Goal: Task Accomplishment & Management: Use online tool/utility

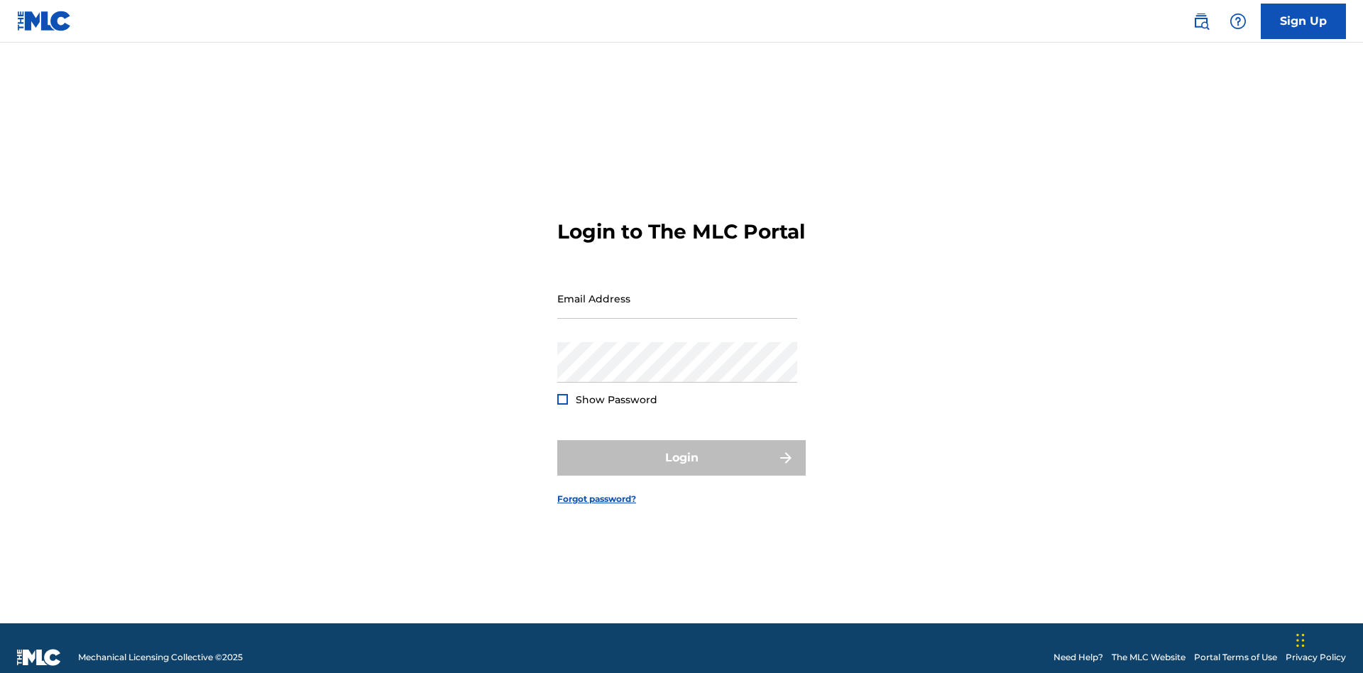
scroll to position [18, 0]
click at [677, 292] on input "Email Address" at bounding box center [677, 298] width 240 height 40
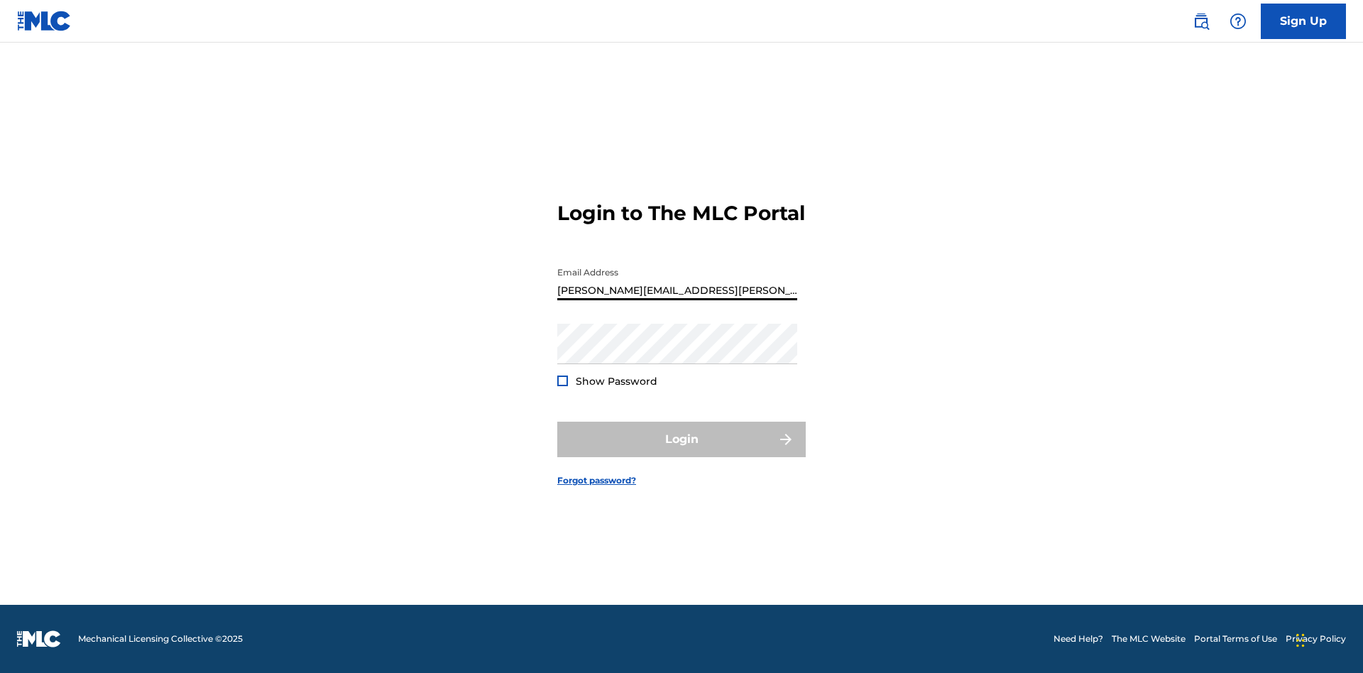
type input "[PERSON_NAME][EMAIL_ADDRESS][PERSON_NAME][DOMAIN_NAME]"
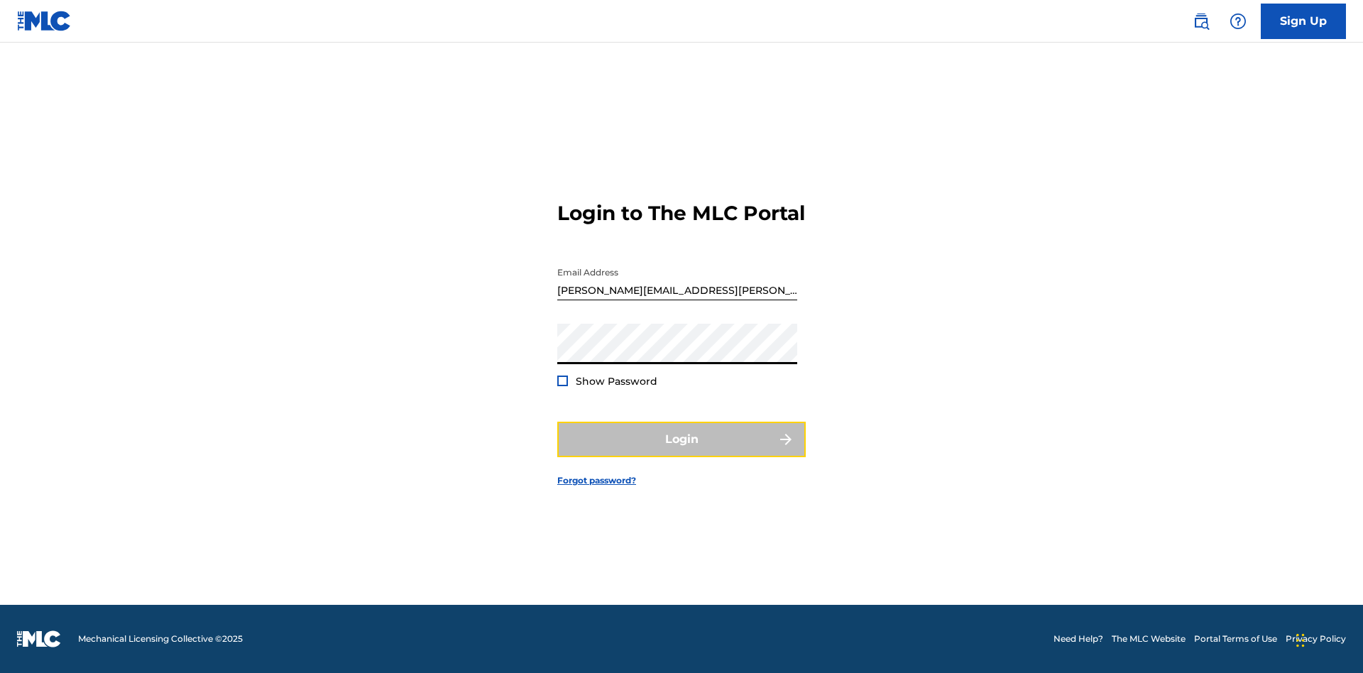
click at [681, 451] on button "Login" at bounding box center [681, 439] width 248 height 35
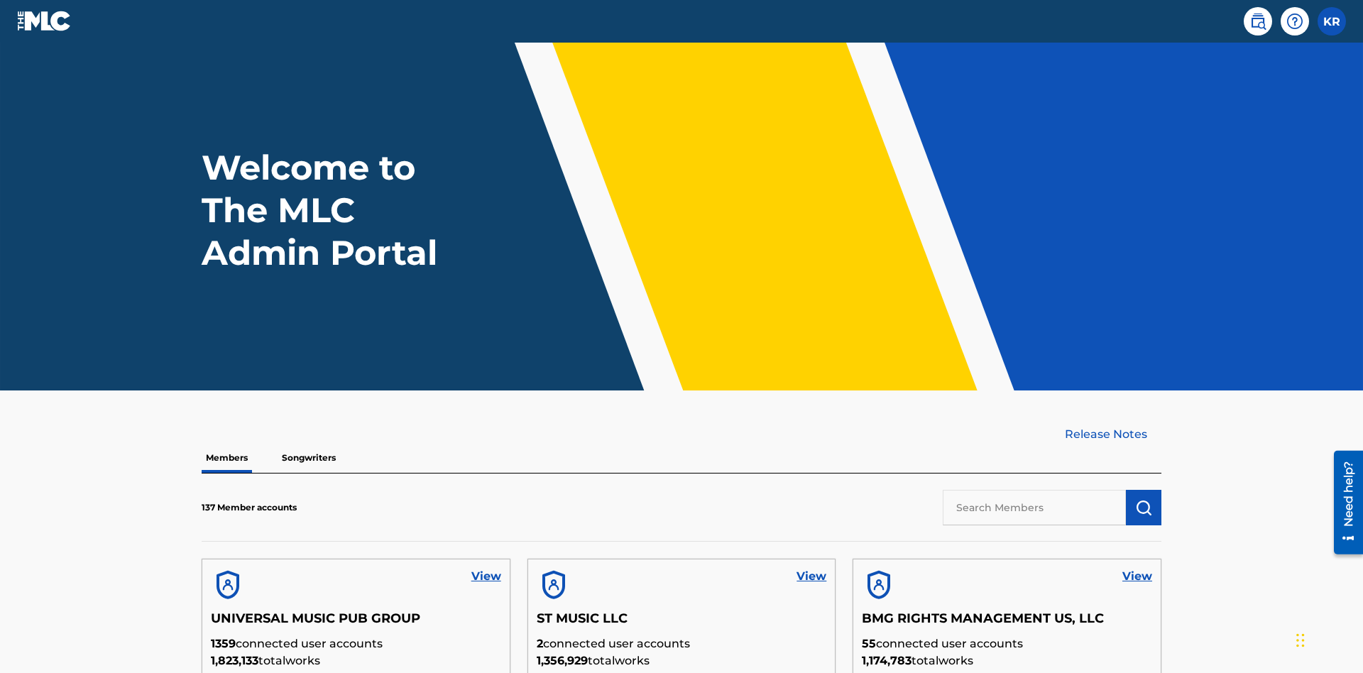
click at [1034, 490] on input "text" at bounding box center [1034, 507] width 183 height 35
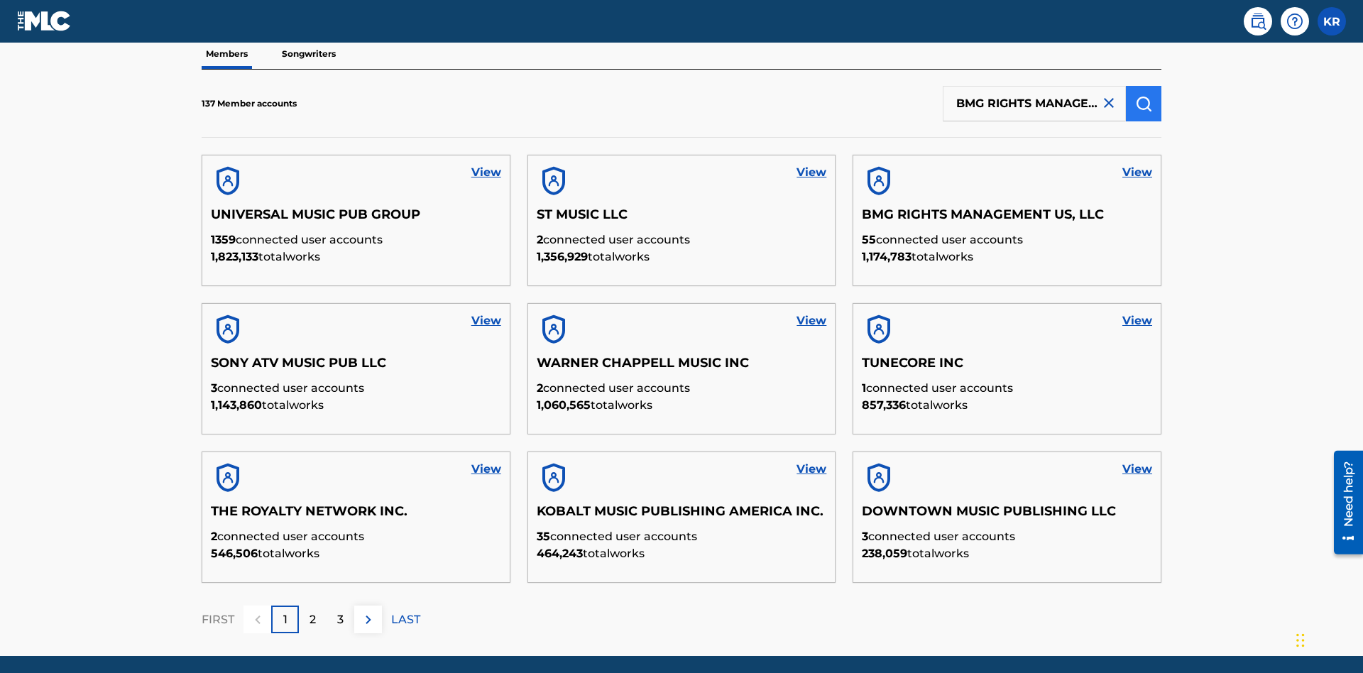
type input "BMG RIGHTS MANAGEMENT US, LLC"
click at [1143, 95] on img "submit" at bounding box center [1143, 103] width 17 height 17
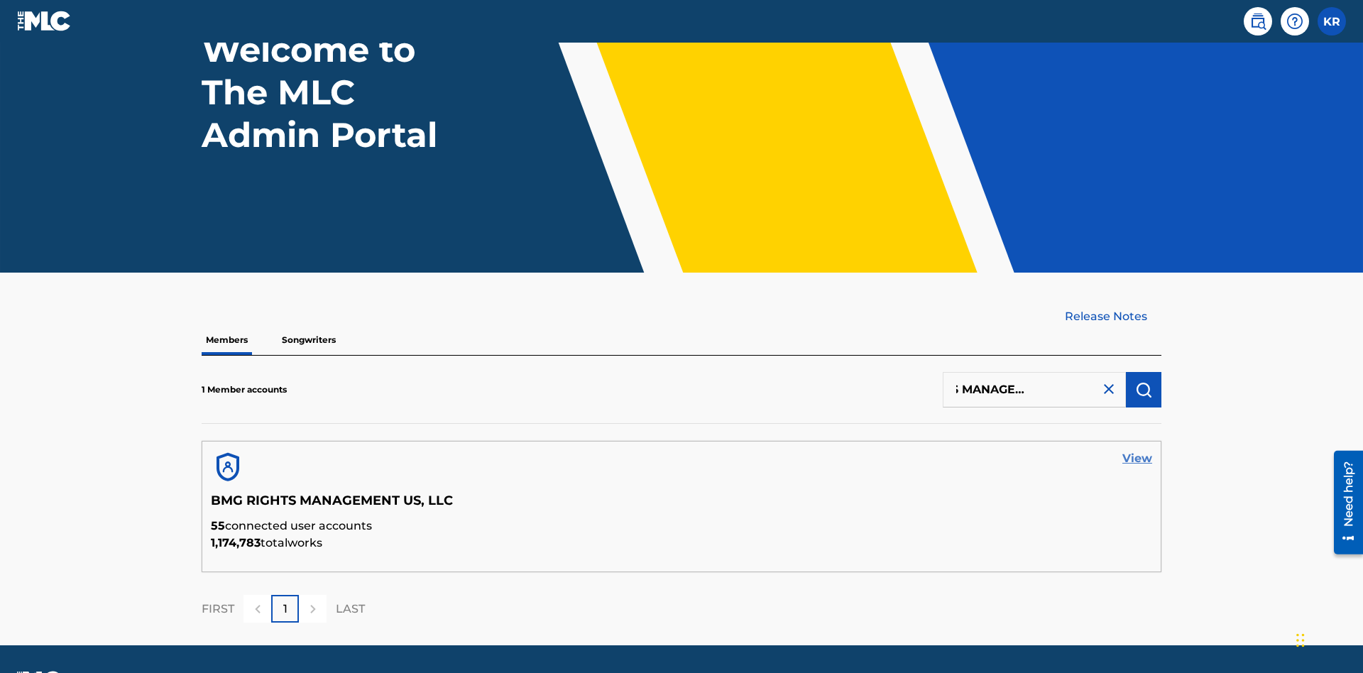
click at [1137, 450] on link "View" at bounding box center [1137, 458] width 30 height 17
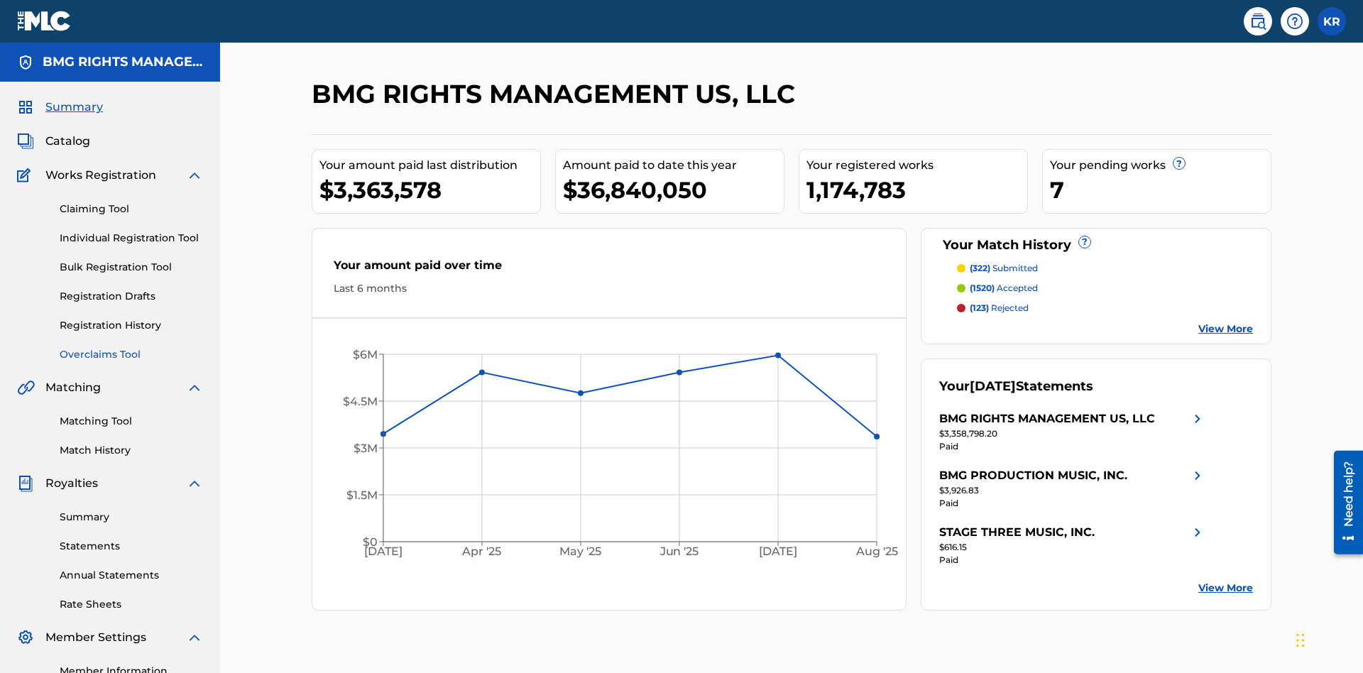
click at [131, 347] on link "Overclaims Tool" at bounding box center [131, 354] width 143 height 15
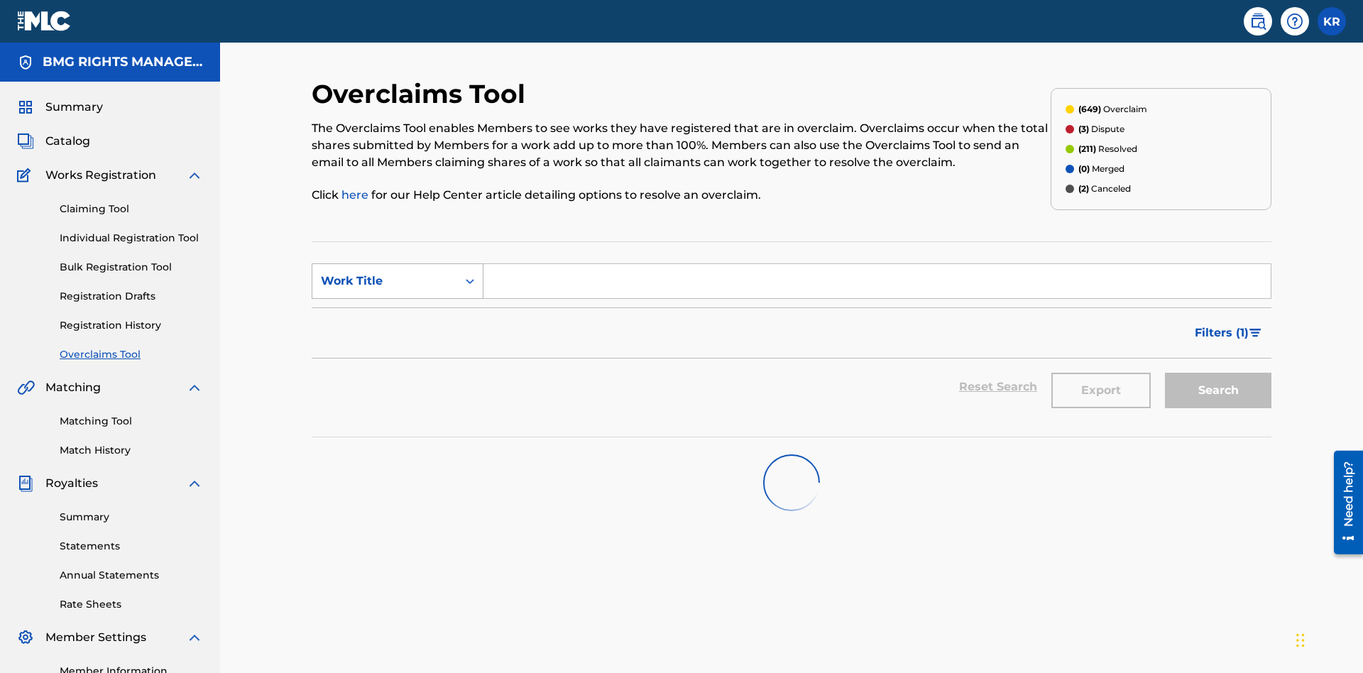
click at [385, 273] on div "Work Title" at bounding box center [385, 281] width 128 height 17
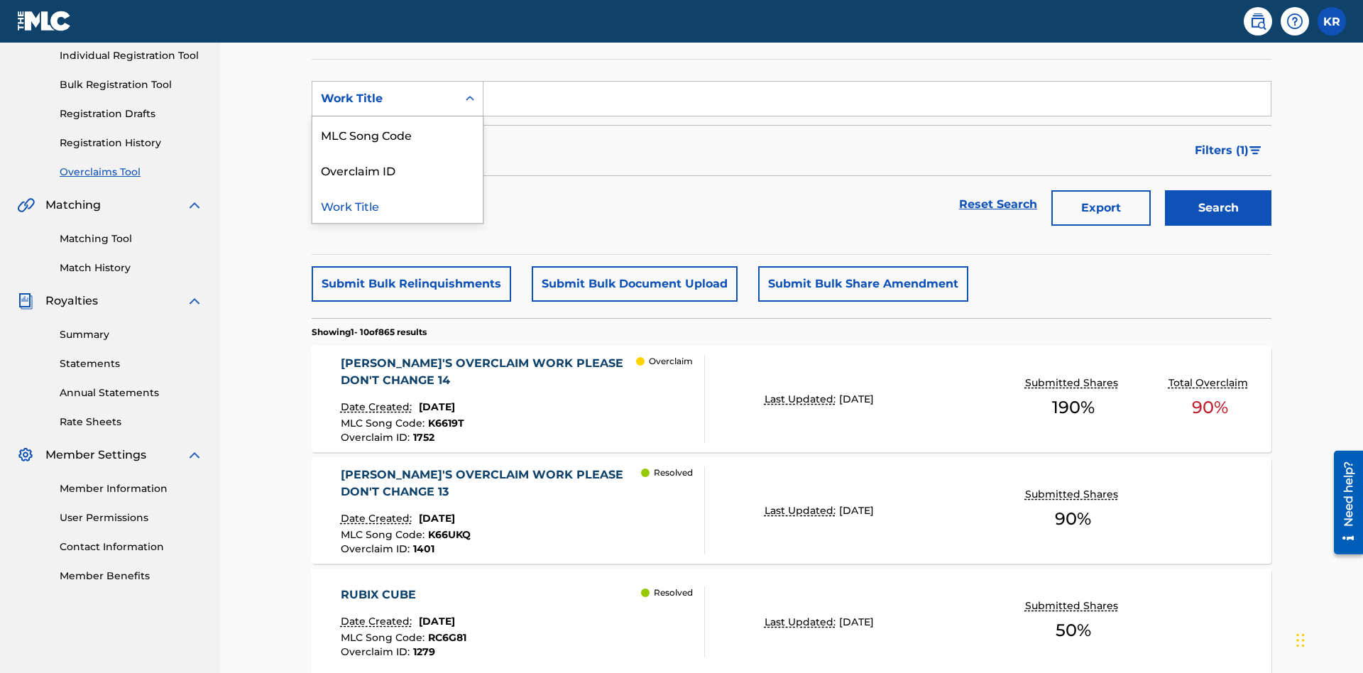
click at [397, 134] on div "MLC Song Code" at bounding box center [397, 133] width 170 height 35
click at [877, 102] on input "Search Form" at bounding box center [876, 99] width 787 height 34
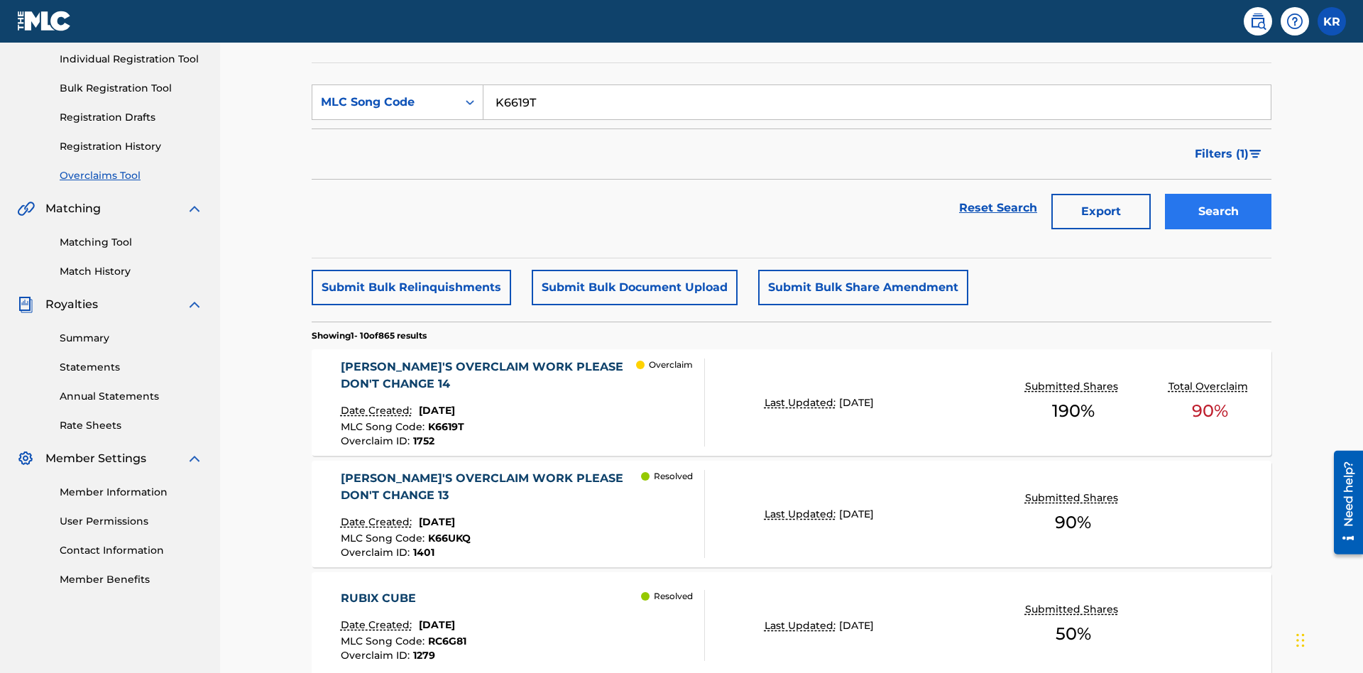
type input "K6619T"
click at [1218, 194] on button "Search" at bounding box center [1218, 211] width 106 height 35
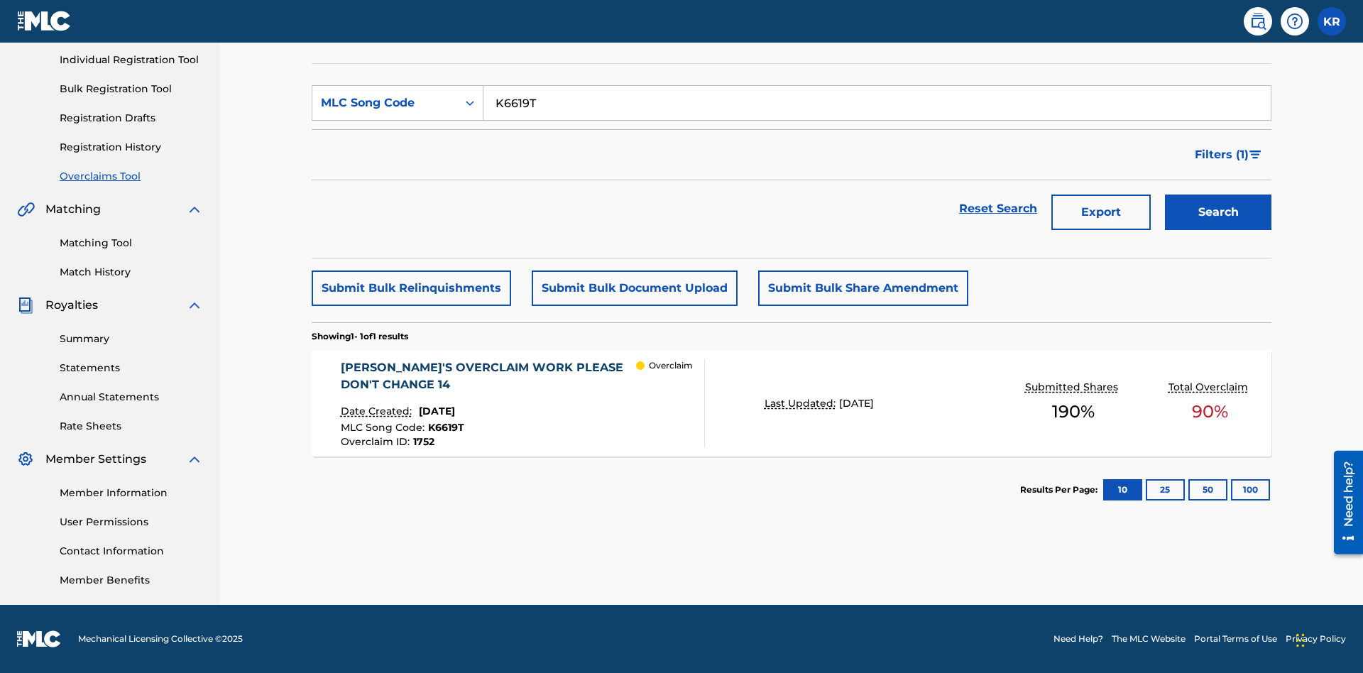
click at [422, 441] on span "1752" at bounding box center [423, 441] width 21 height 13
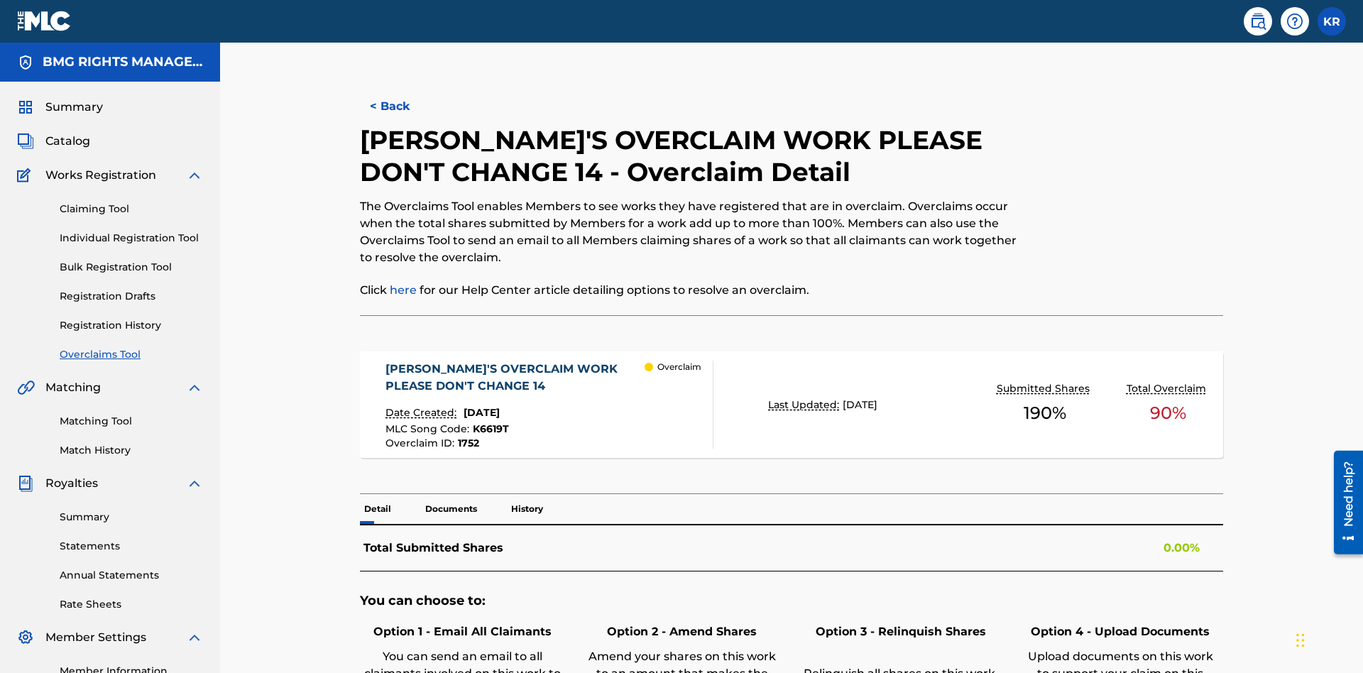
scroll to position [39, 0]
